Goal: Transaction & Acquisition: Obtain resource

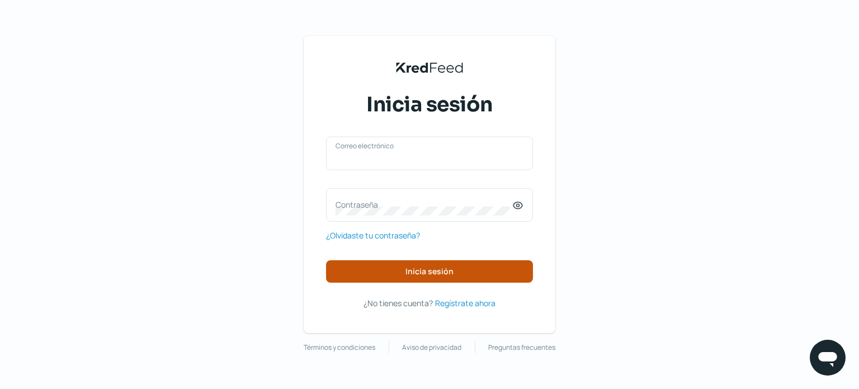
type input "naim@rocket.la"
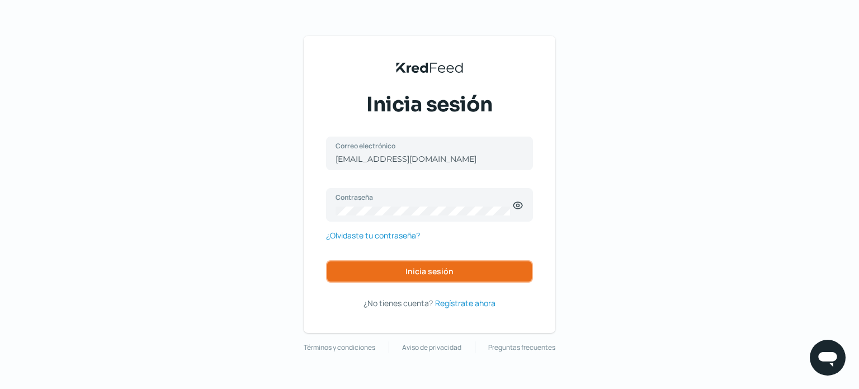
click at [366, 263] on button "Inicia sesión" at bounding box center [429, 271] width 207 height 22
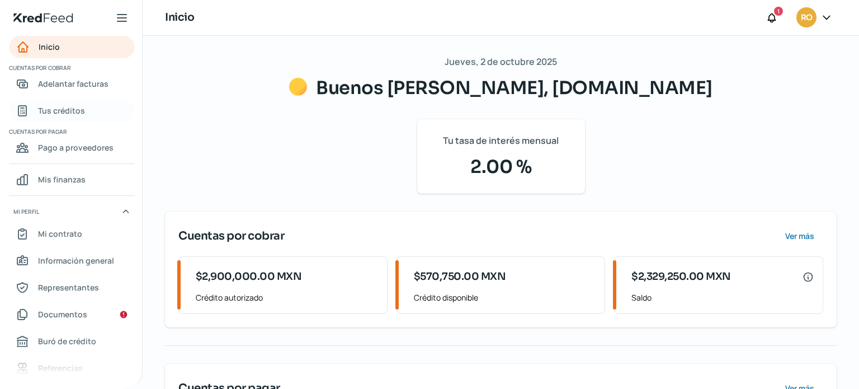
click at [59, 110] on span "Tus créditos" at bounding box center [61, 110] width 47 height 14
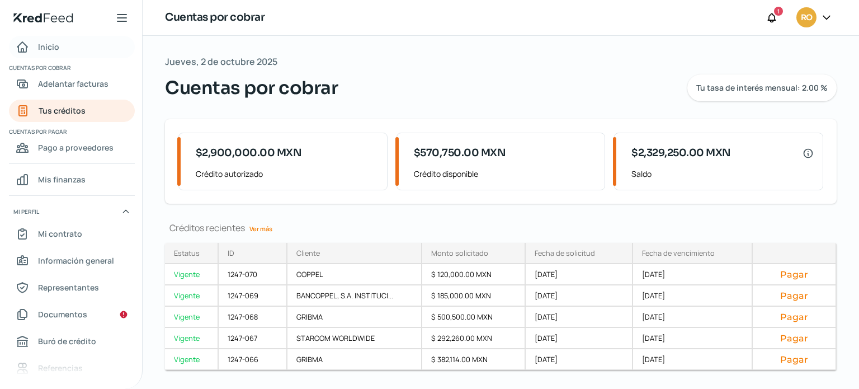
click at [47, 49] on span "Inicio" at bounding box center [48, 47] width 21 height 14
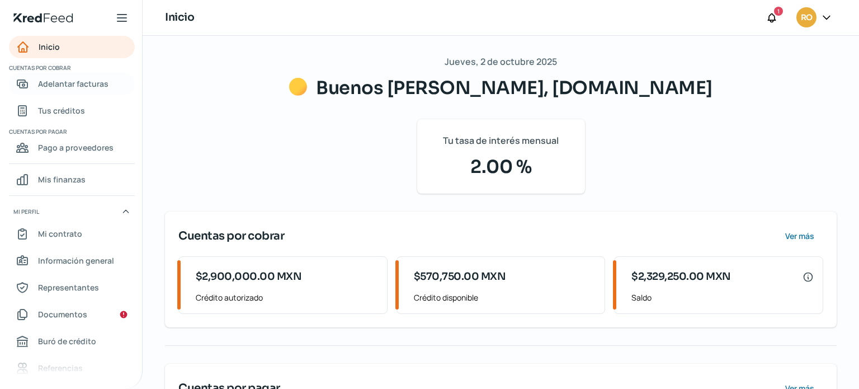
click at [55, 84] on span "Adelantar facturas" at bounding box center [73, 84] width 70 height 14
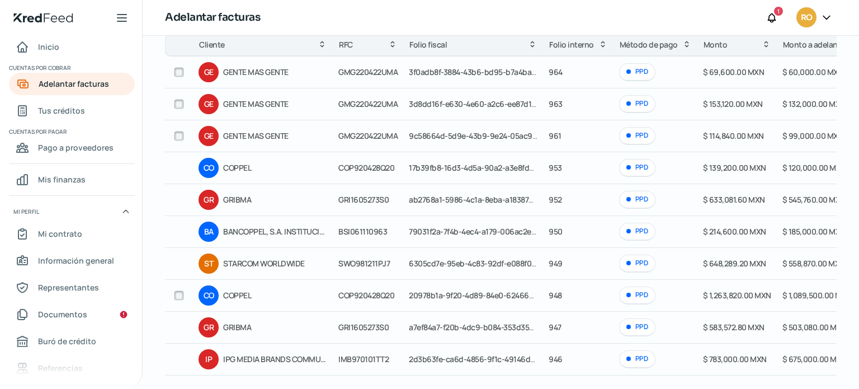
scroll to position [125, 0]
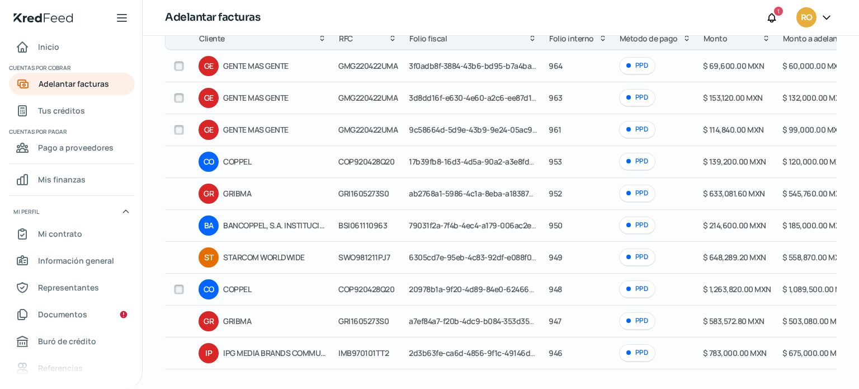
click at [181, 286] on input "checkbox" at bounding box center [179, 289] width 10 height 10
checkbox input "true"
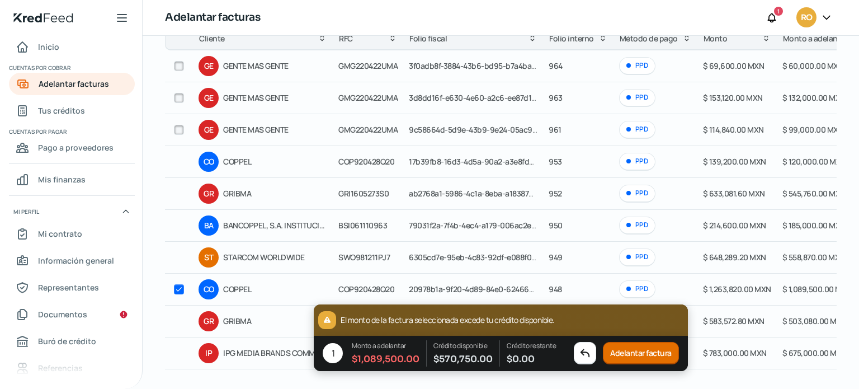
click at [642, 356] on button "Adelantar factura" at bounding box center [641, 353] width 76 height 22
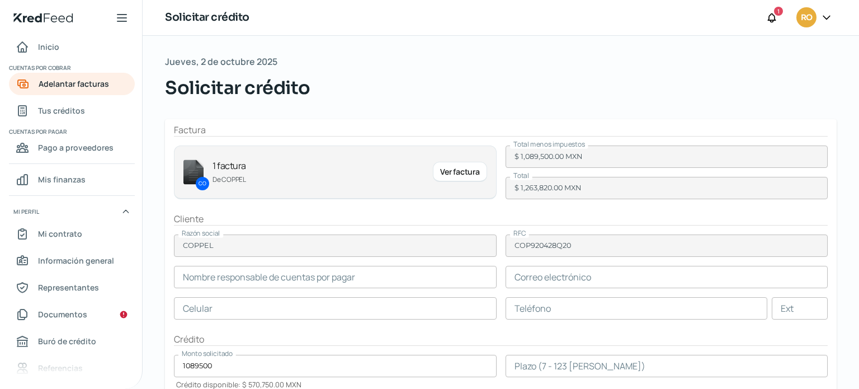
type input "Monica Uriarte Najar"
type input "monica.uriarte@coppel.com"
type input "66 - 7758 - 9100"
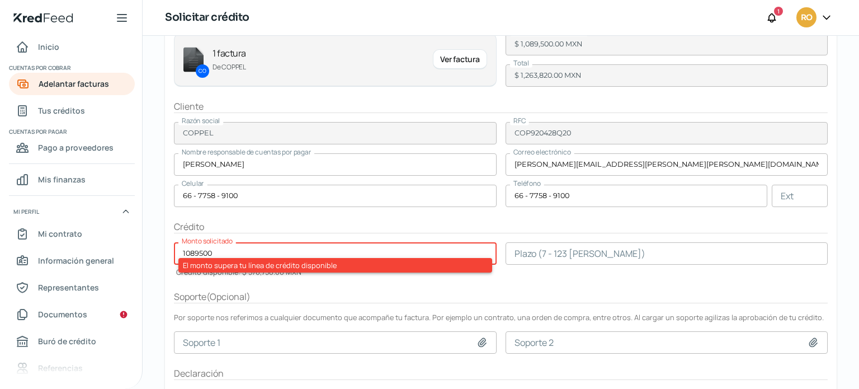
scroll to position [119, 0]
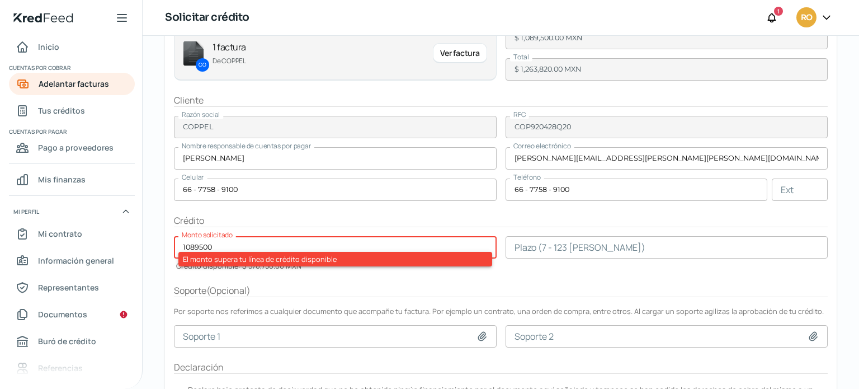
drag, startPoint x: 219, startPoint y: 241, endPoint x: 162, endPoint y: 241, distance: 57.6
click at [162, 245] on div "Jueves, 2 de octubre 2025 Solicitar crédito Factura CO 1 factura De COPPEL Ver …" at bounding box center [501, 182] width 717 height 531
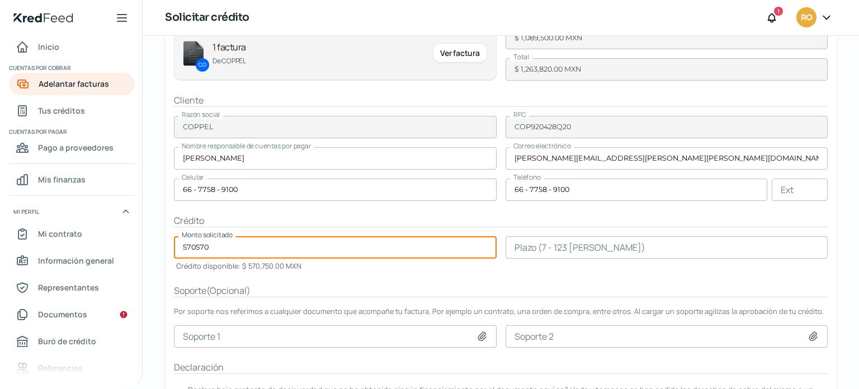
type input "570570"
click at [582, 243] on input "number" at bounding box center [667, 247] width 323 height 22
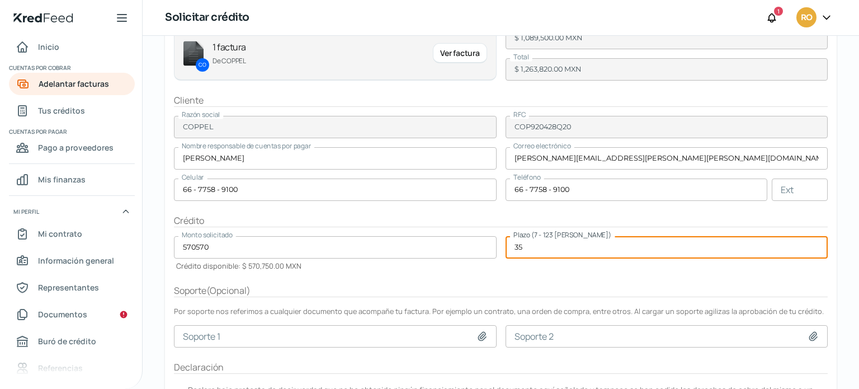
click at [557, 274] on form "Factura CO 1 factura De COPPEL Ver factura Total menos impuestos $ 1,089,500.00…" at bounding box center [501, 216] width 672 height 430
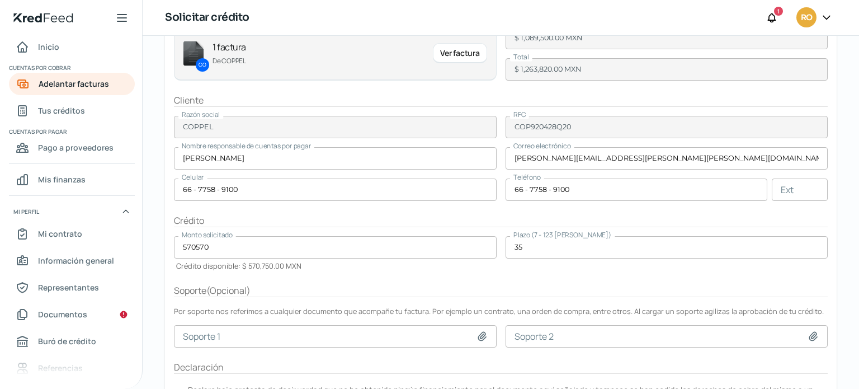
scroll to position [176, 0]
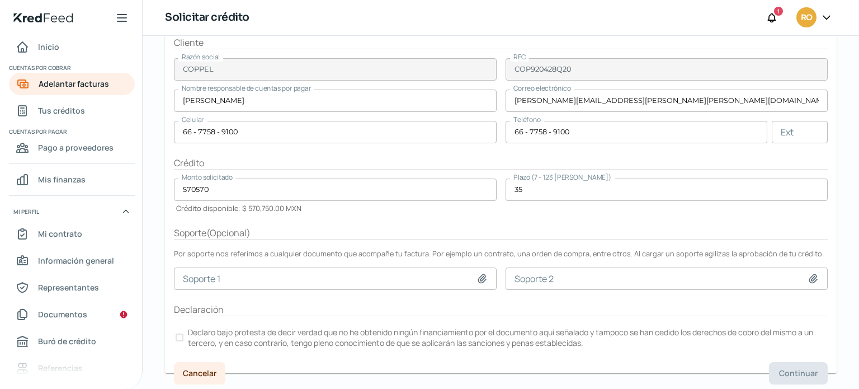
click at [185, 334] on label "Declaro bajo protesta de decir verdad que no he obtenido ningún financiamiento …" at bounding box center [501, 337] width 654 height 25
click at [791, 369] on span "Continuar" at bounding box center [798, 373] width 39 height 8
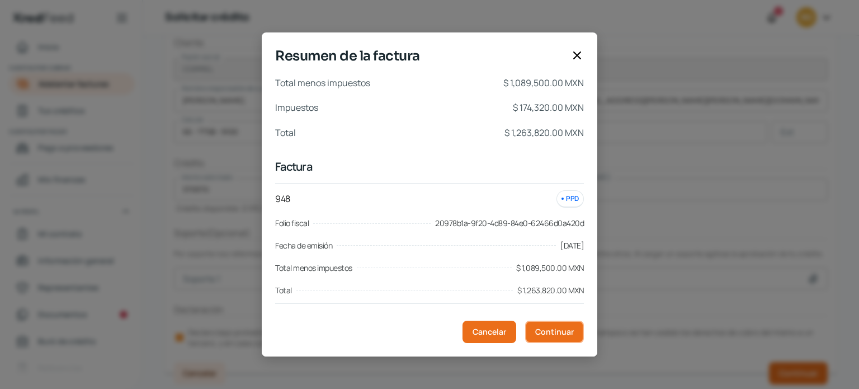
click at [545, 334] on span "Continuar" at bounding box center [554, 332] width 39 height 8
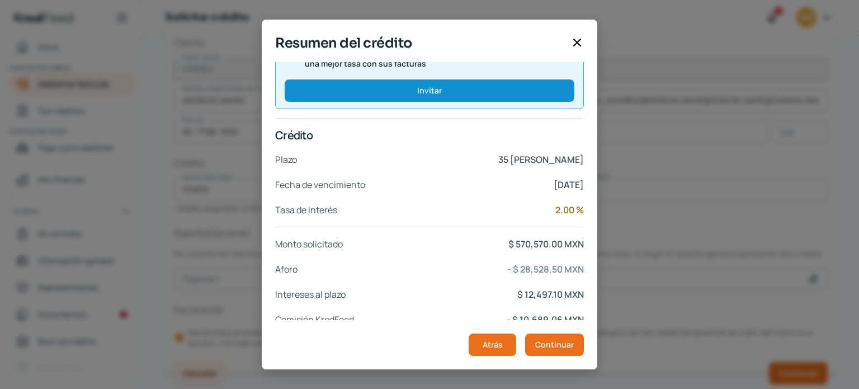
scroll to position [213, 0]
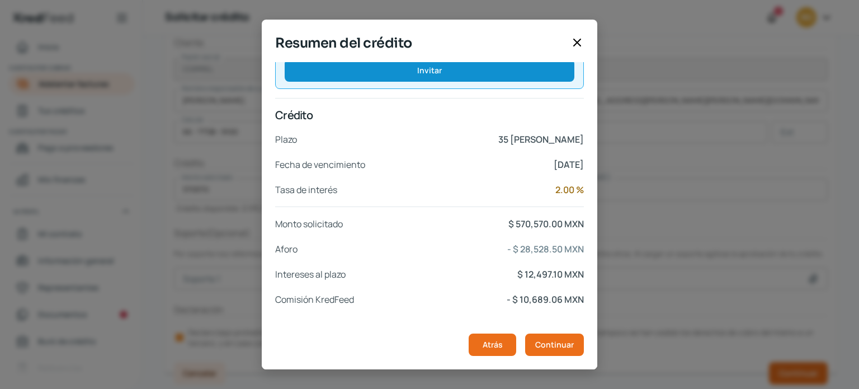
click at [580, 43] on icon at bounding box center [577, 42] width 13 height 13
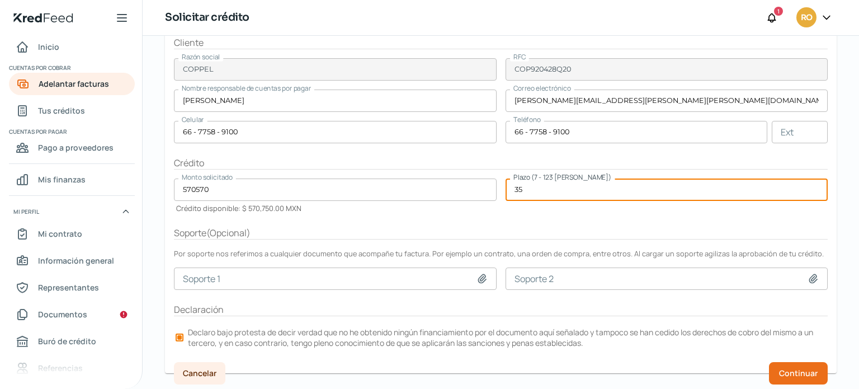
drag, startPoint x: 525, startPoint y: 190, endPoint x: 505, endPoint y: 186, distance: 21.0
click at [506, 186] on input "35" at bounding box center [667, 189] width 323 height 22
click at [785, 373] on span "Continuar" at bounding box center [798, 373] width 39 height 8
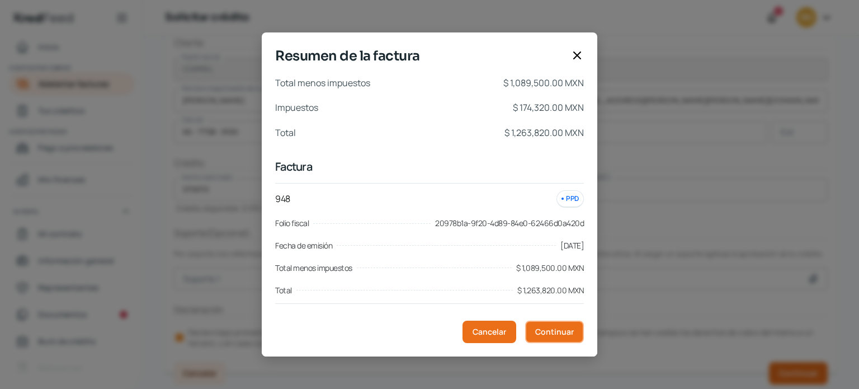
click at [575, 337] on button "Continuar" at bounding box center [554, 332] width 59 height 22
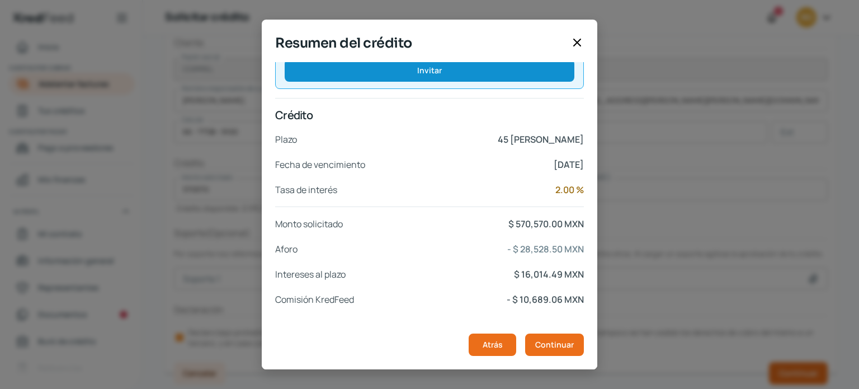
drag, startPoint x: 592, startPoint y: 288, endPoint x: 592, endPoint y: 296, distance: 7.8
click at [592, 296] on div "Cliente Razón social COPPEL RFC COP920428Q20 Nombre Monica Uriarte Najar Correo…" at bounding box center [430, 216] width 336 height 308
drag, startPoint x: 597, startPoint y: 297, endPoint x: 594, endPoint y: 303, distance: 7.3
click at [597, 303] on div "Resumen del crédito Cliente Razón social COPPEL RFC COP920428Q20 Nombre Monica …" at bounding box center [429, 194] width 859 height 389
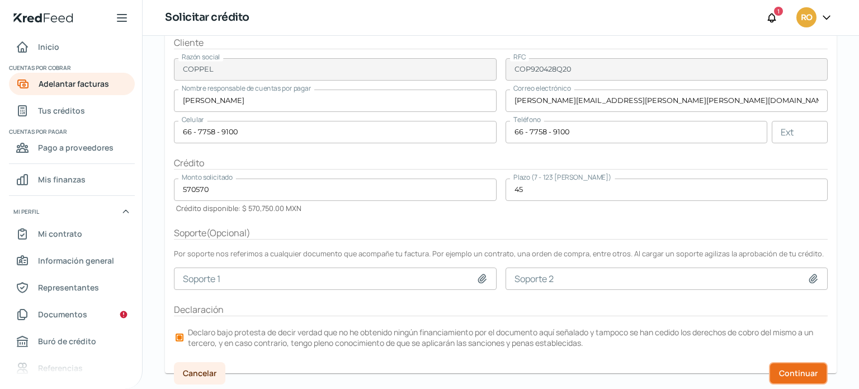
click at [794, 376] on button "Continuar" at bounding box center [798, 373] width 59 height 22
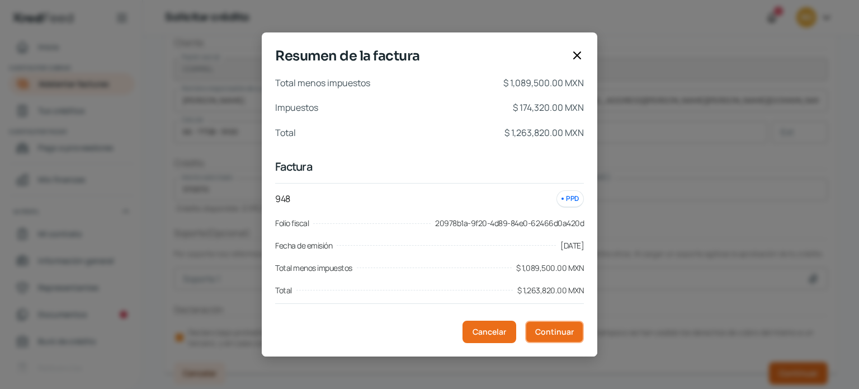
click at [570, 332] on span "Continuar" at bounding box center [554, 332] width 39 height 8
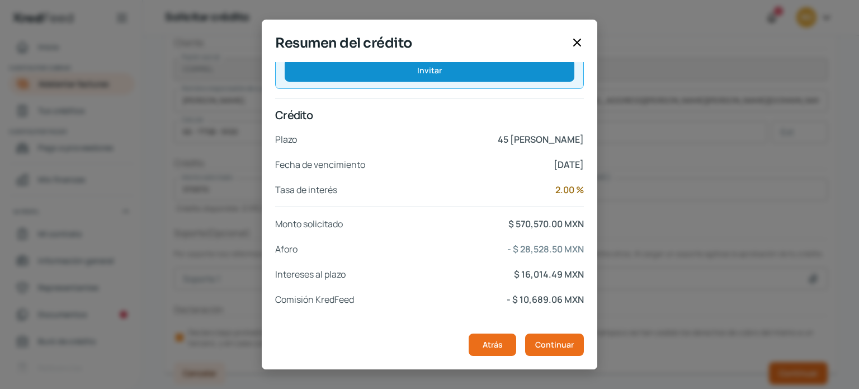
click at [622, 313] on div "Resumen del crédito Cliente Razón social COPPEL RFC COP920428Q20 Nombre Monica …" at bounding box center [429, 194] width 859 height 389
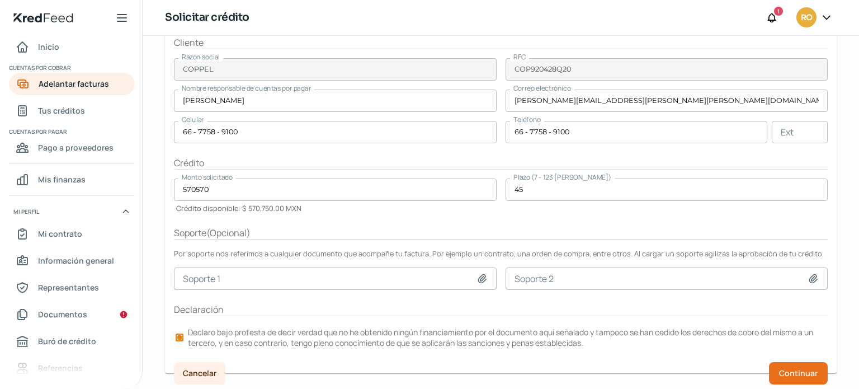
click at [549, 186] on input "45" at bounding box center [667, 189] width 323 height 22
click at [524, 190] on input "45" at bounding box center [667, 189] width 323 height 22
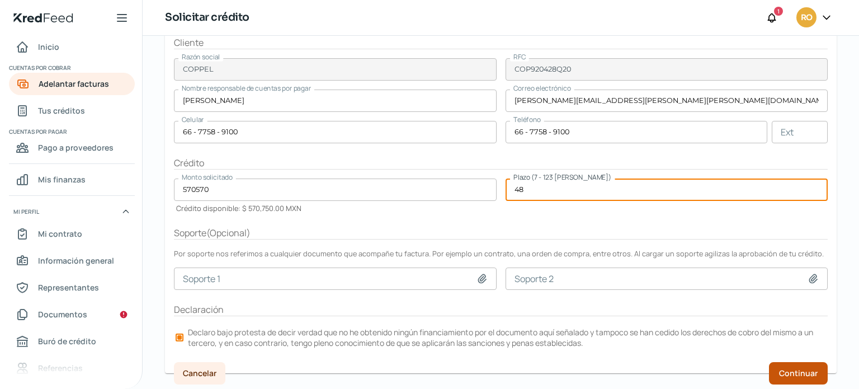
type input "48"
click at [796, 363] on button "Continuar" at bounding box center [798, 373] width 59 height 22
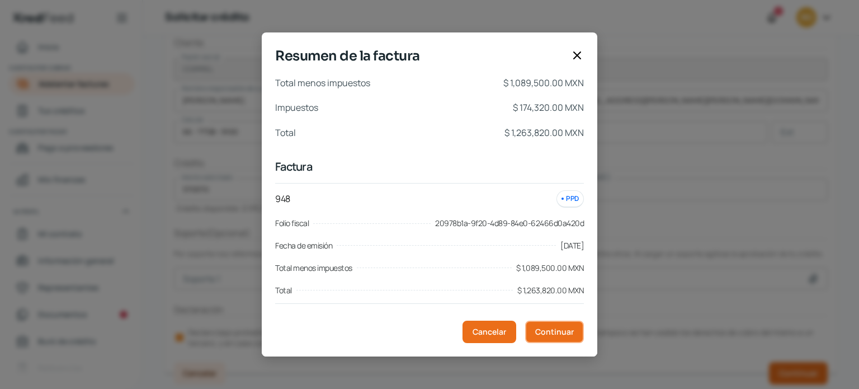
click at [577, 333] on button "Continuar" at bounding box center [554, 332] width 59 height 22
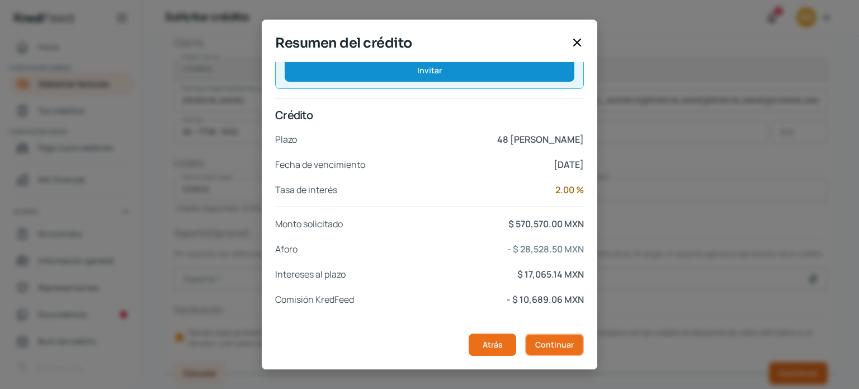
click at [553, 343] on span "Continuar" at bounding box center [554, 345] width 39 height 8
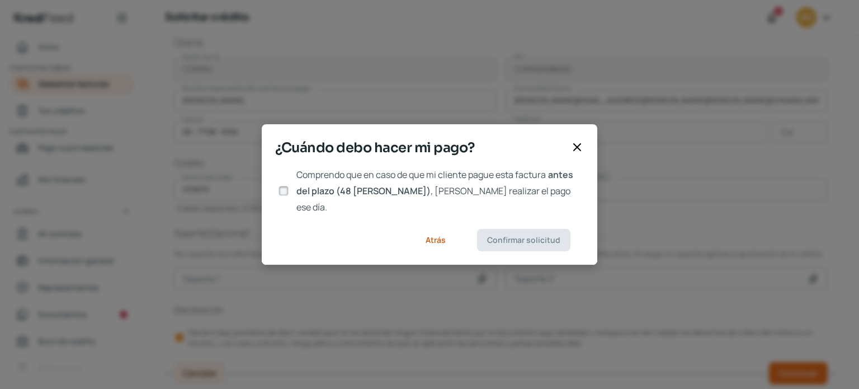
scroll to position [0, 0]
click at [282, 196] on input "Comprendo que en caso de que mi cliente pague esta factura antes del plazo (48 …" at bounding box center [284, 191] width 10 height 10
checkbox input "true"
click at [519, 237] on span "Confirmar solicitud" at bounding box center [523, 240] width 73 height 8
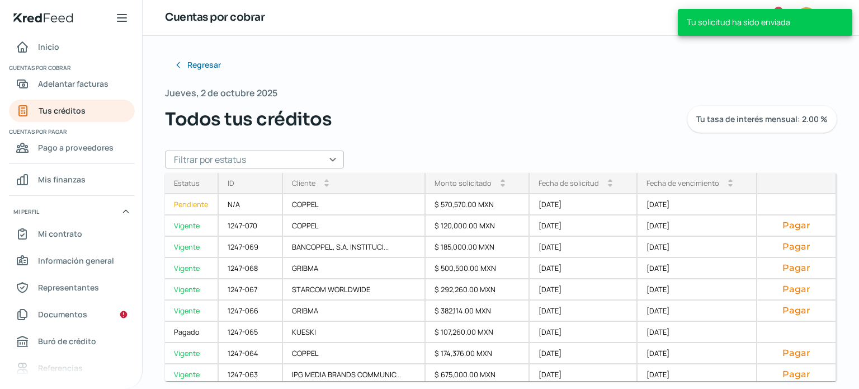
click at [829, 228] on div "Estatus Pendiente Vigente Vigente Vigente Vigente Vigente Pagado Vigente Vigent…" at bounding box center [501, 277] width 672 height 208
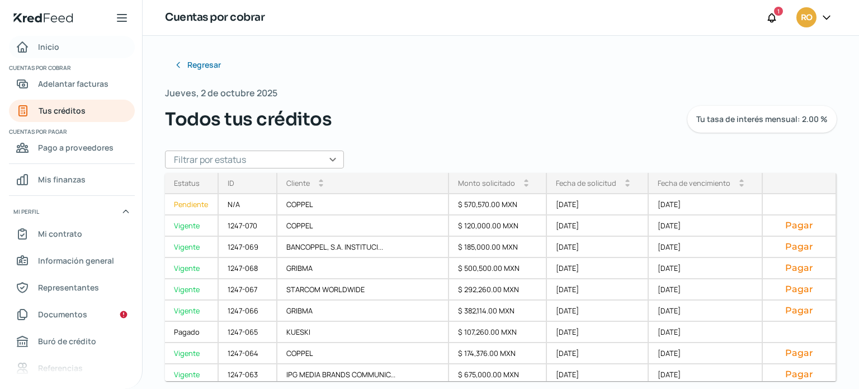
click at [51, 48] on span "Inicio" at bounding box center [48, 47] width 21 height 14
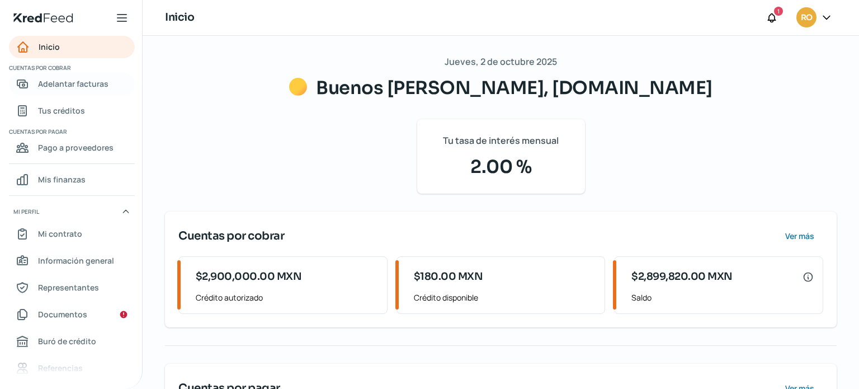
click at [68, 81] on span "Adelantar facturas" at bounding box center [73, 84] width 70 height 14
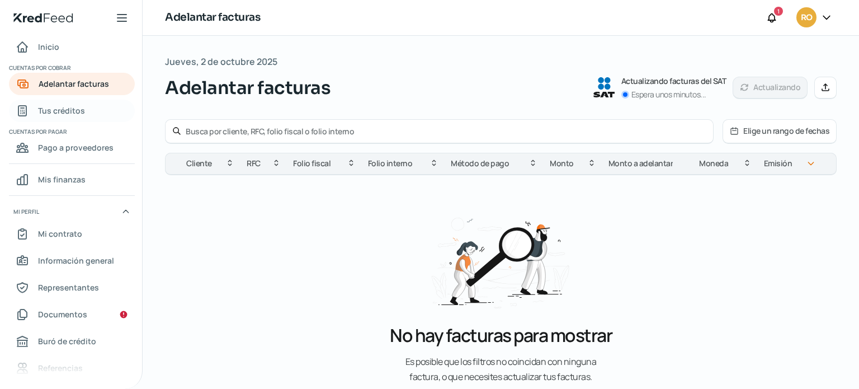
click at [69, 114] on span "Tus créditos" at bounding box center [61, 110] width 47 height 14
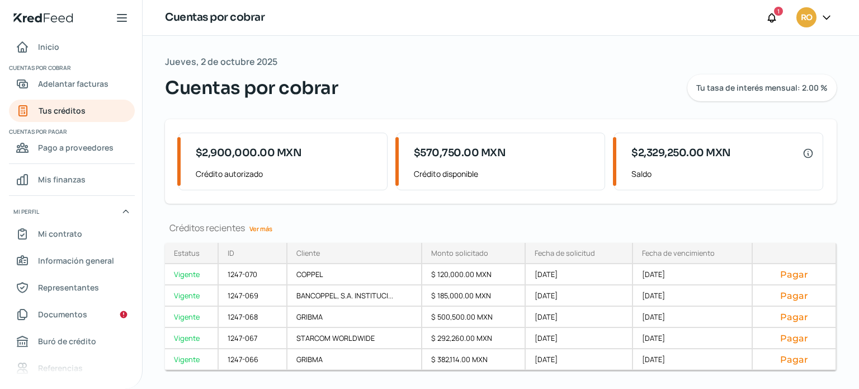
click at [262, 223] on link "Ver más" at bounding box center [261, 228] width 32 height 17
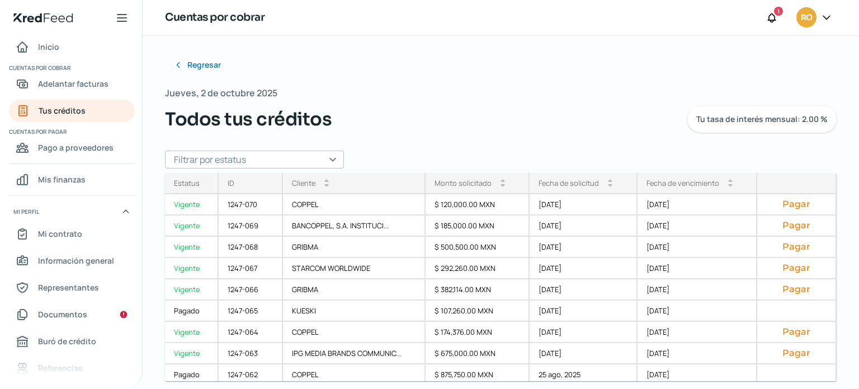
click at [832, 218] on div "Regresar Jueves, 2 de octubre 2025 Todos tus créditos Tu tasa de interés mensua…" at bounding box center [501, 212] width 717 height 353
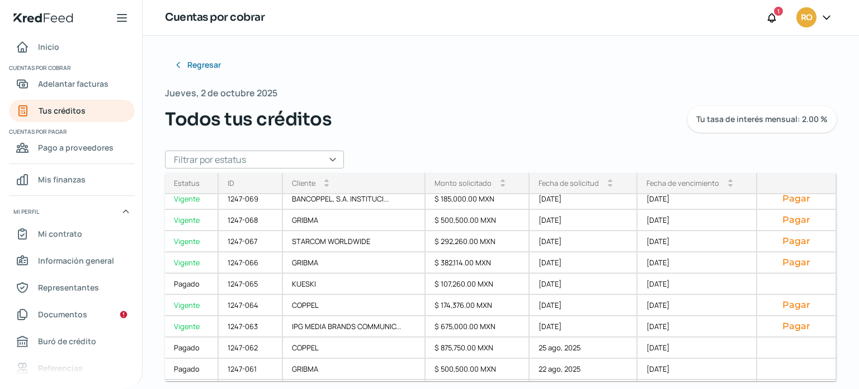
scroll to position [29, 0]
click at [573, 133] on div "Regresar Jueves, 2 de octubre 2025 Todos tus créditos Tu tasa de interés mensua…" at bounding box center [501, 178] width 672 height 249
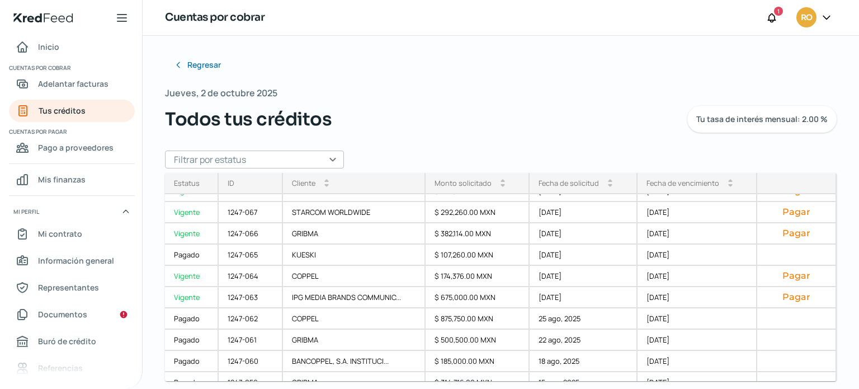
scroll to position [0, 0]
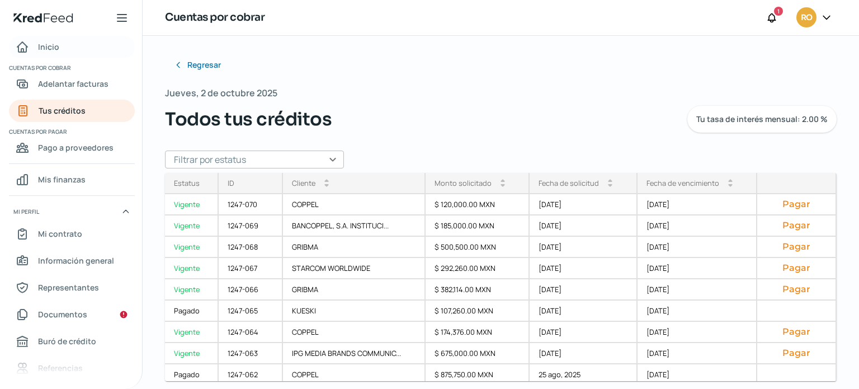
click at [43, 54] on link "Inicio" at bounding box center [72, 47] width 126 height 22
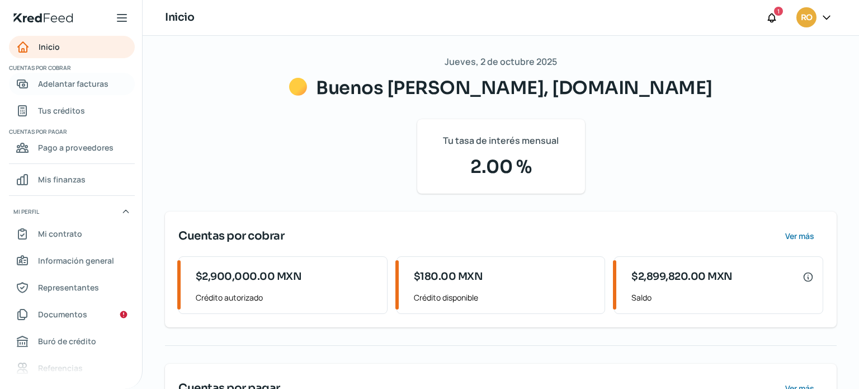
click at [63, 86] on span "Adelantar facturas" at bounding box center [73, 84] width 70 height 14
